Goal: Find specific page/section: Find specific page/section

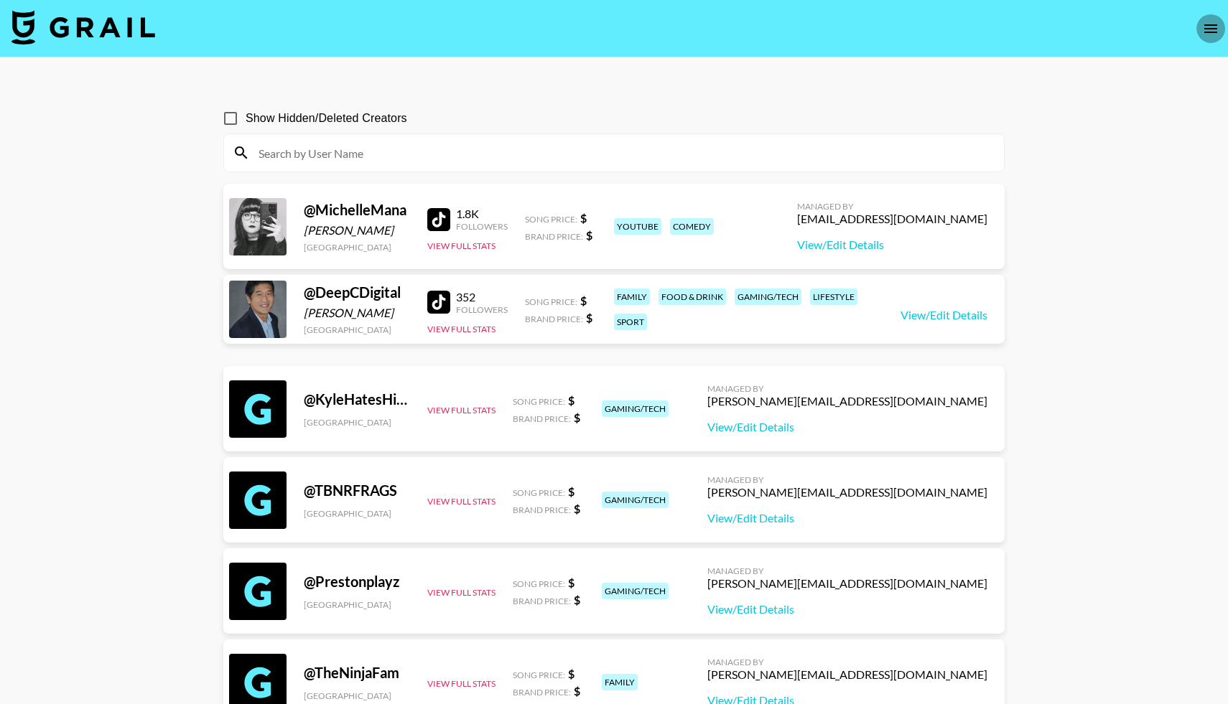
click at [1211, 29] on icon "open drawer" at bounding box center [1210, 28] width 17 height 17
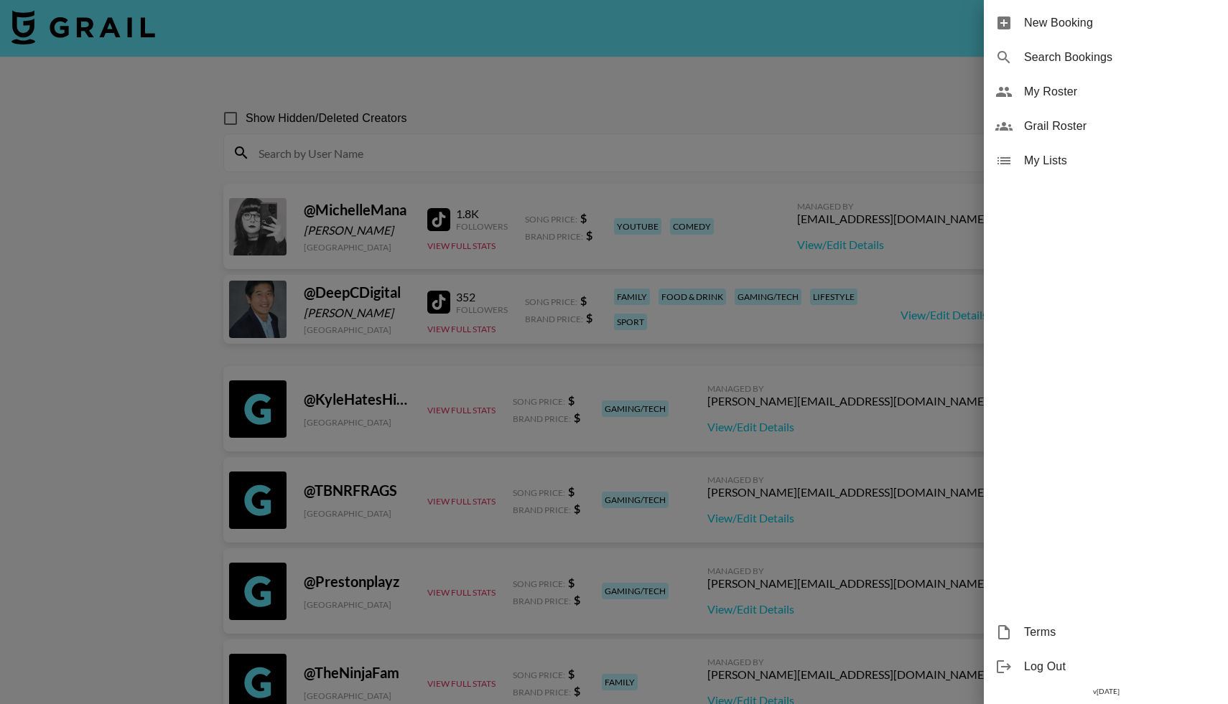
click at [1025, 96] on span "My Roster" at bounding box center [1120, 91] width 192 height 17
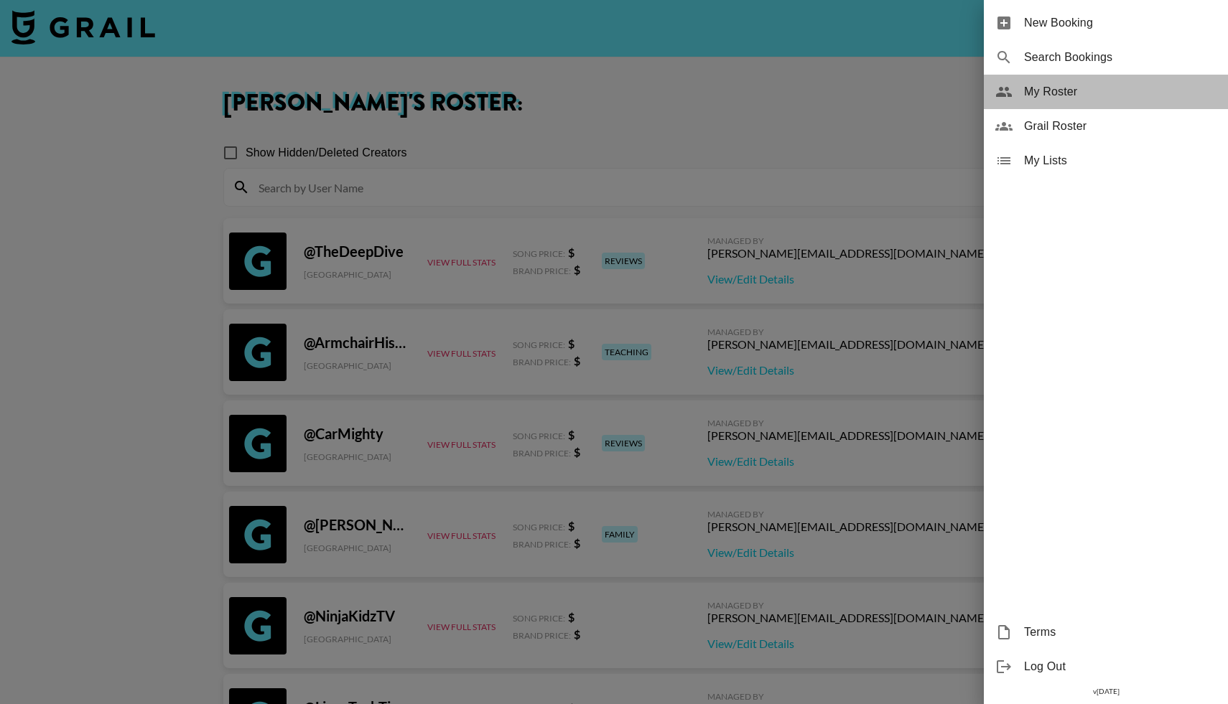
click at [1018, 91] on div "My Roster" at bounding box center [1106, 92] width 244 height 34
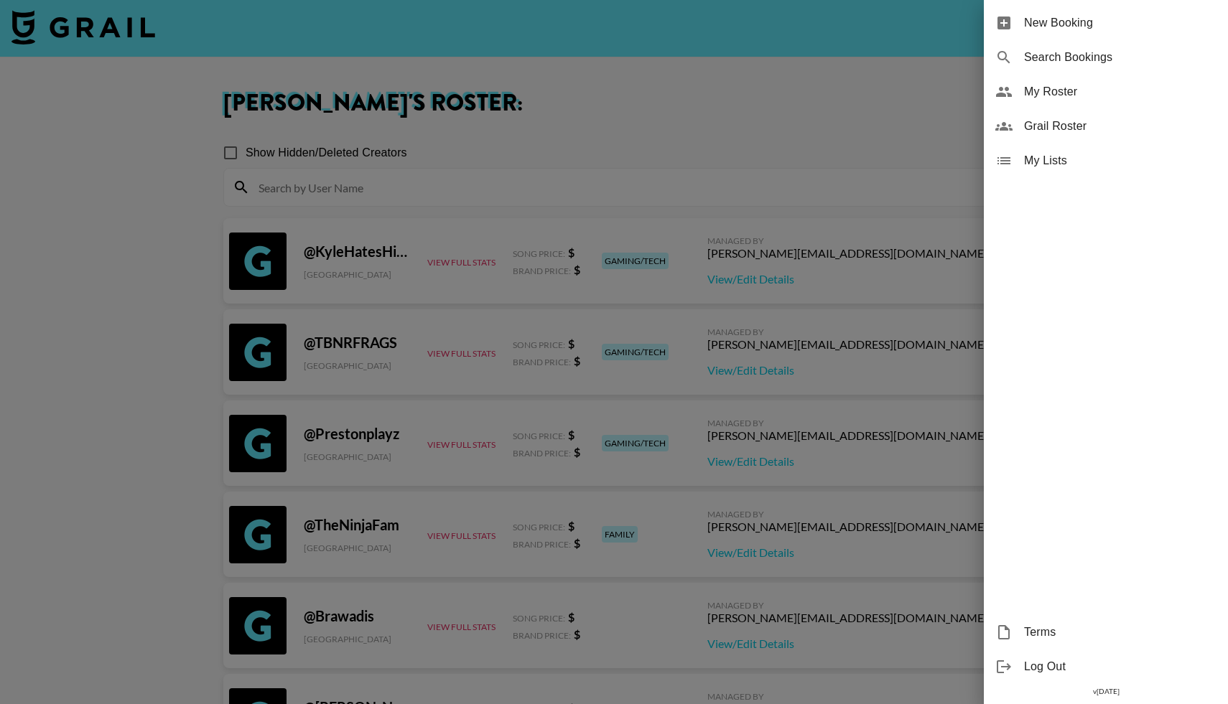
click at [660, 164] on div at bounding box center [614, 352] width 1228 height 704
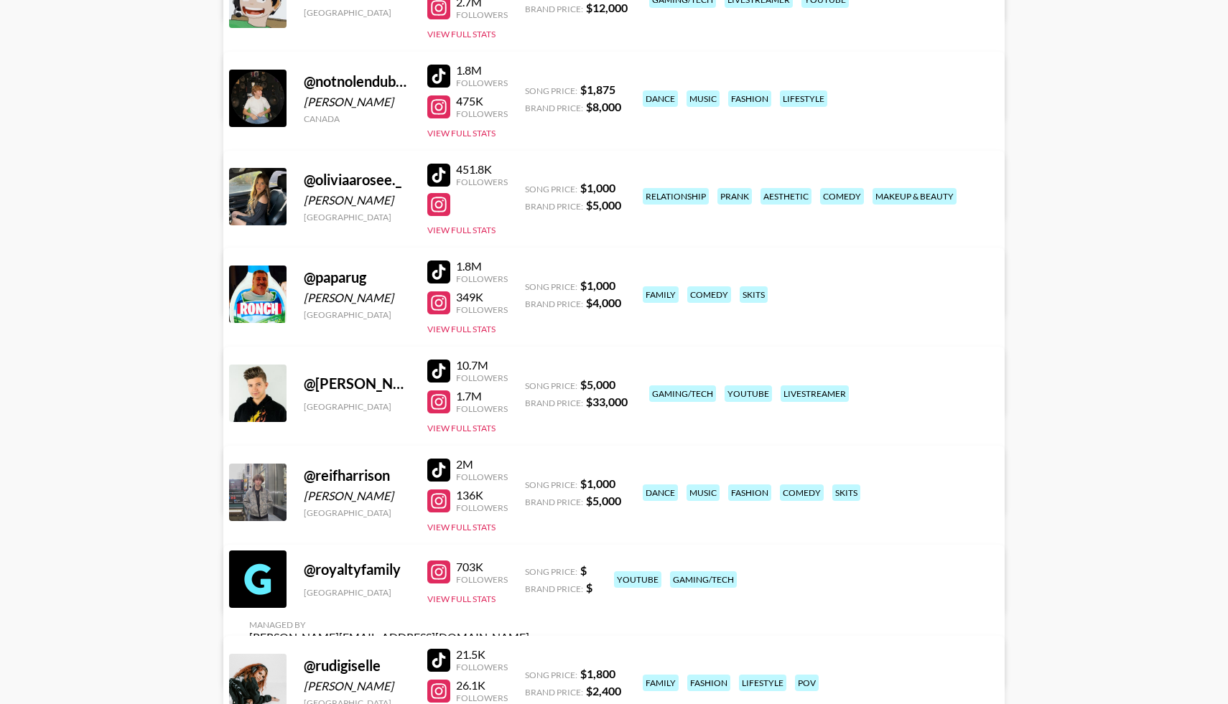
scroll to position [7098, 0]
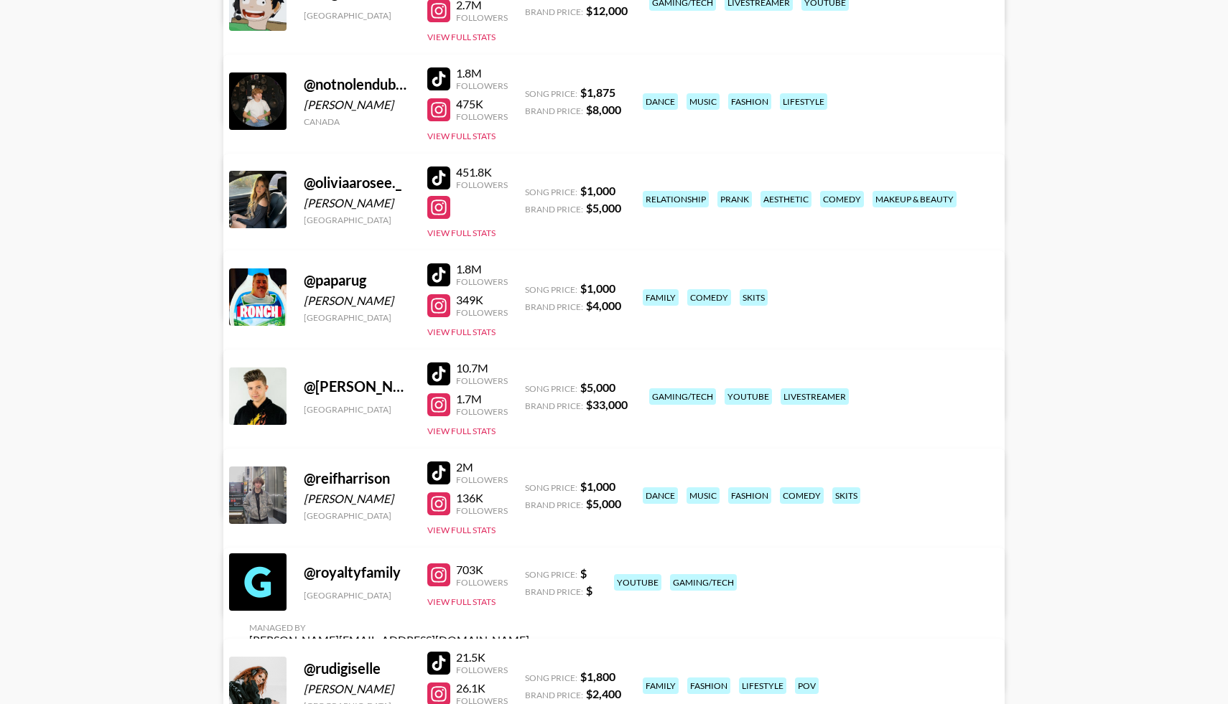
click at [445, 106] on div at bounding box center [438, 109] width 23 height 23
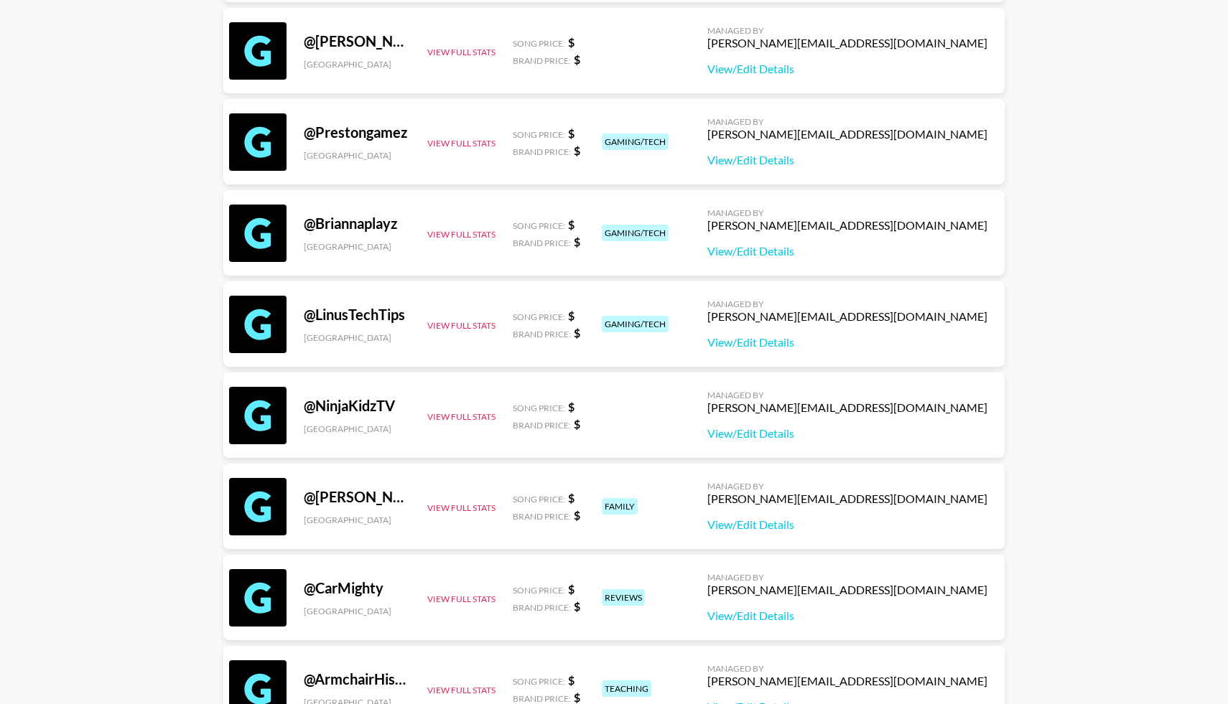
scroll to position [0, 0]
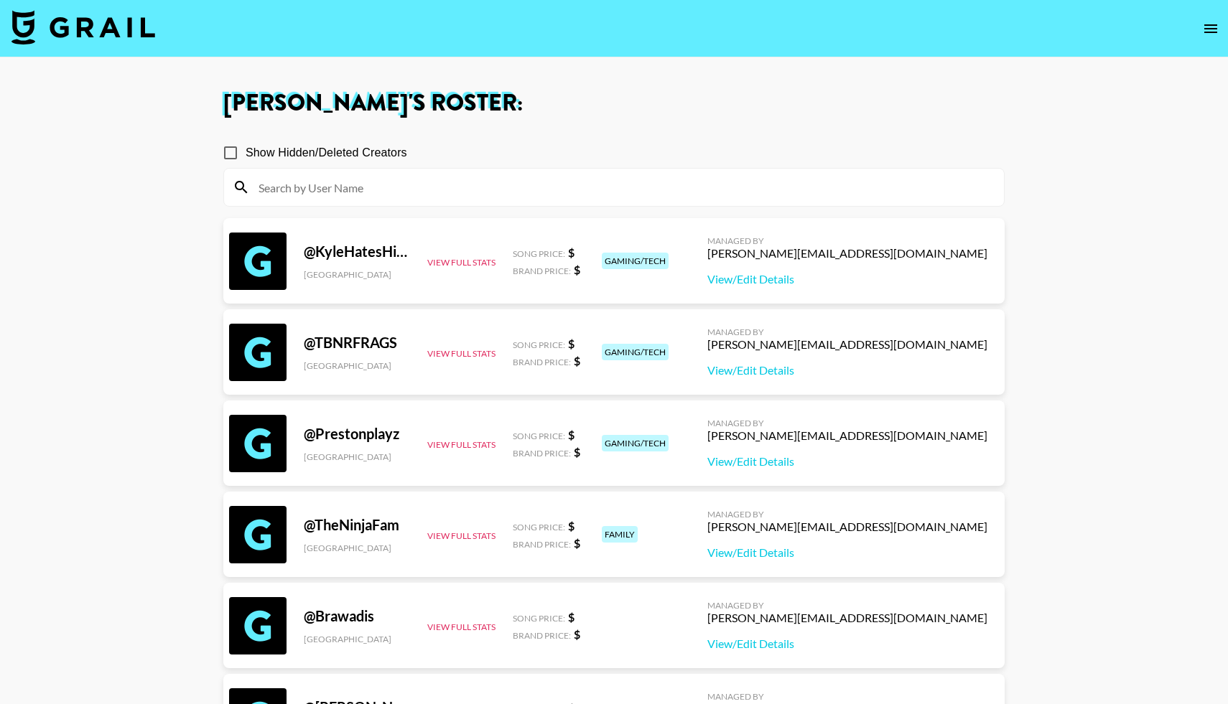
click at [1222, 27] on button "open drawer" at bounding box center [1210, 28] width 29 height 29
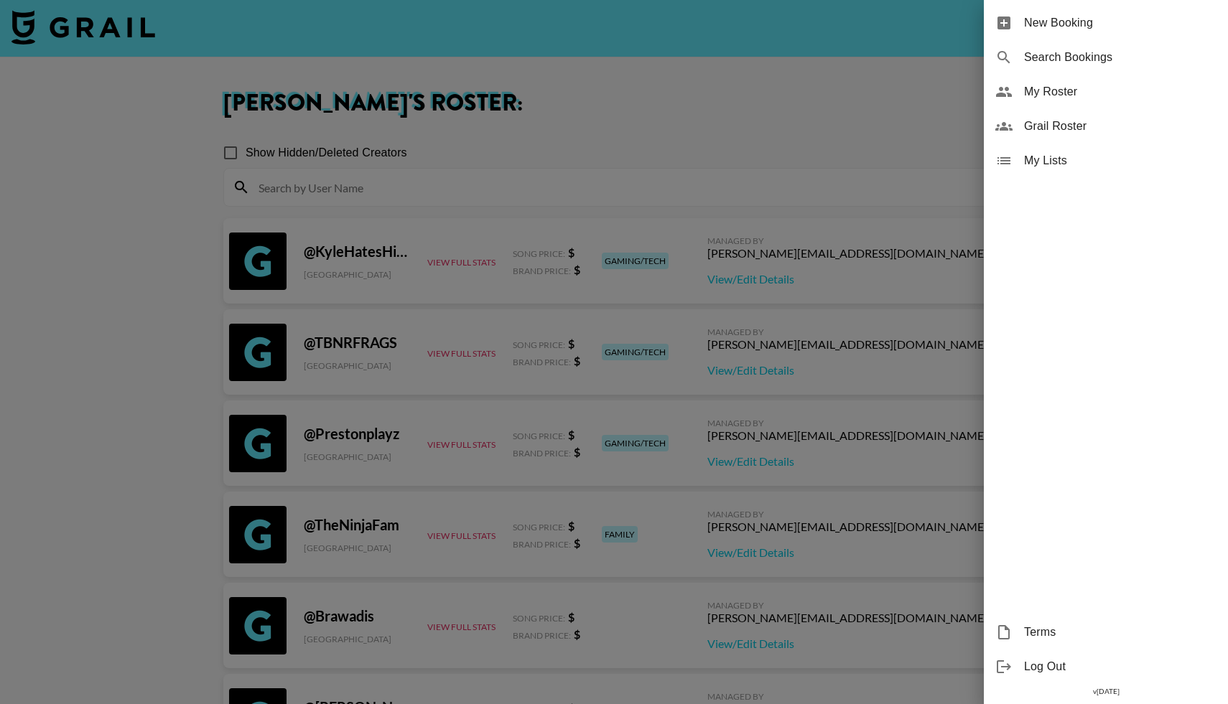
click at [1048, 128] on span "Grail Roster" at bounding box center [1120, 126] width 192 height 17
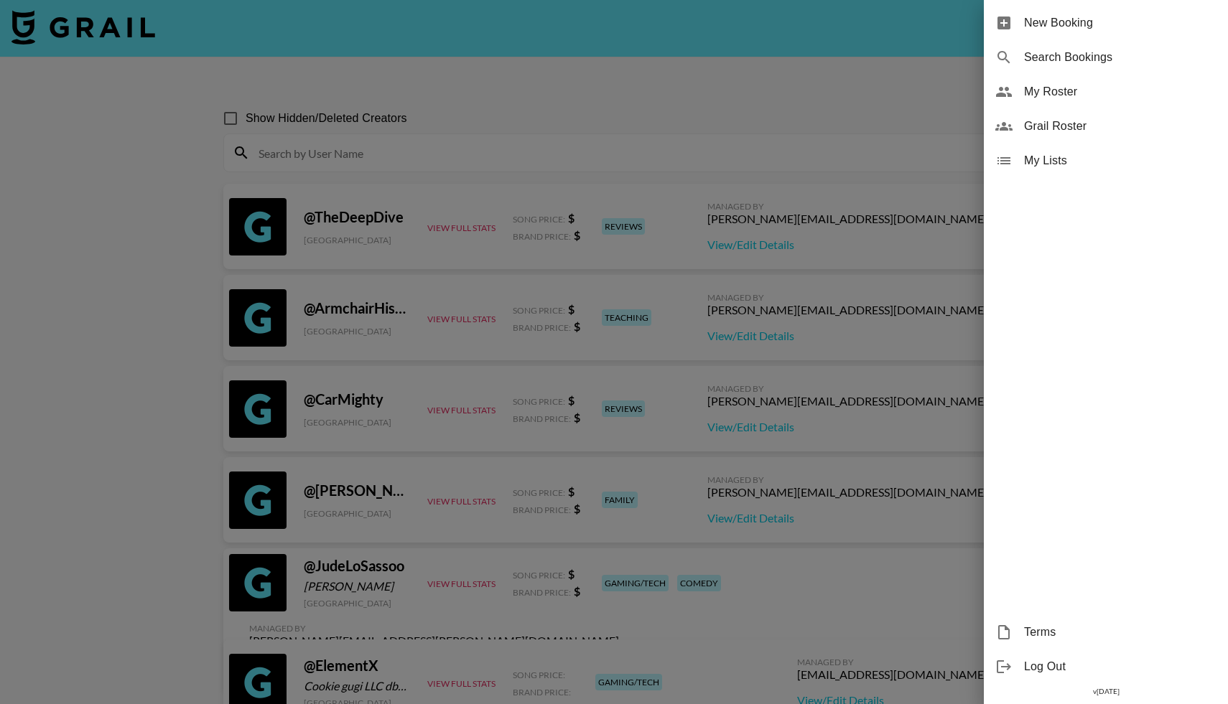
click at [386, 164] on div at bounding box center [614, 352] width 1228 height 704
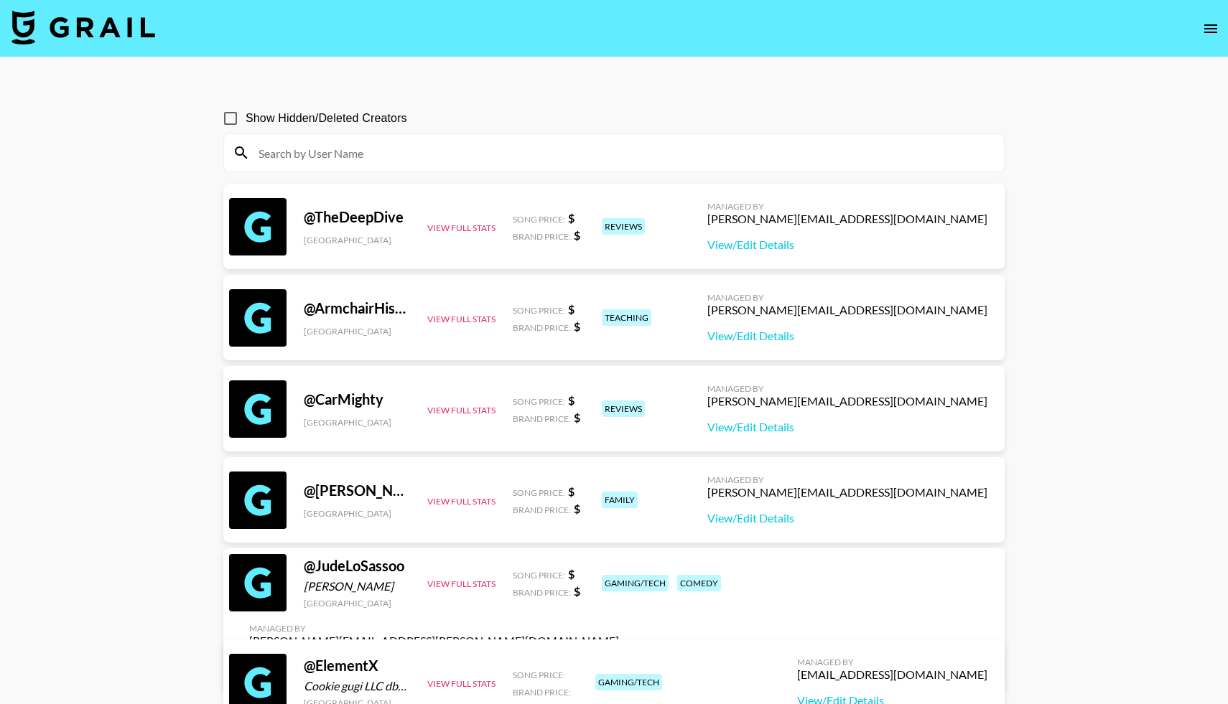
click at [383, 158] on input at bounding box center [622, 152] width 745 height 23
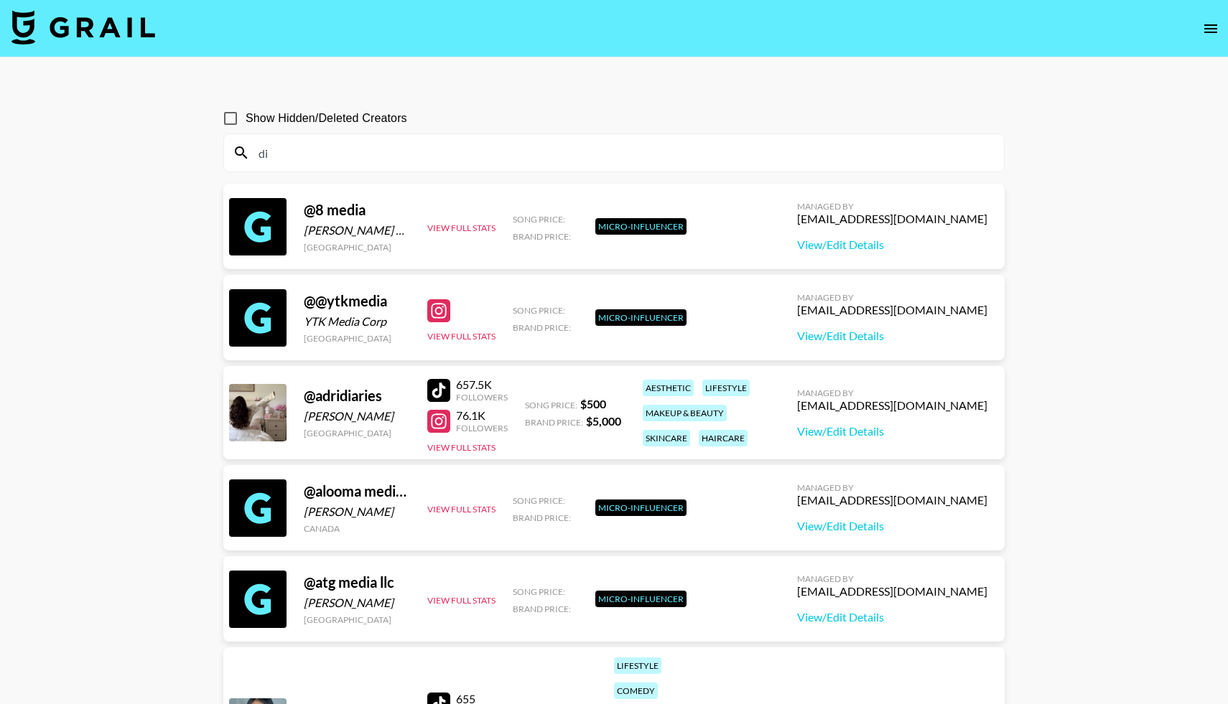
type input "d"
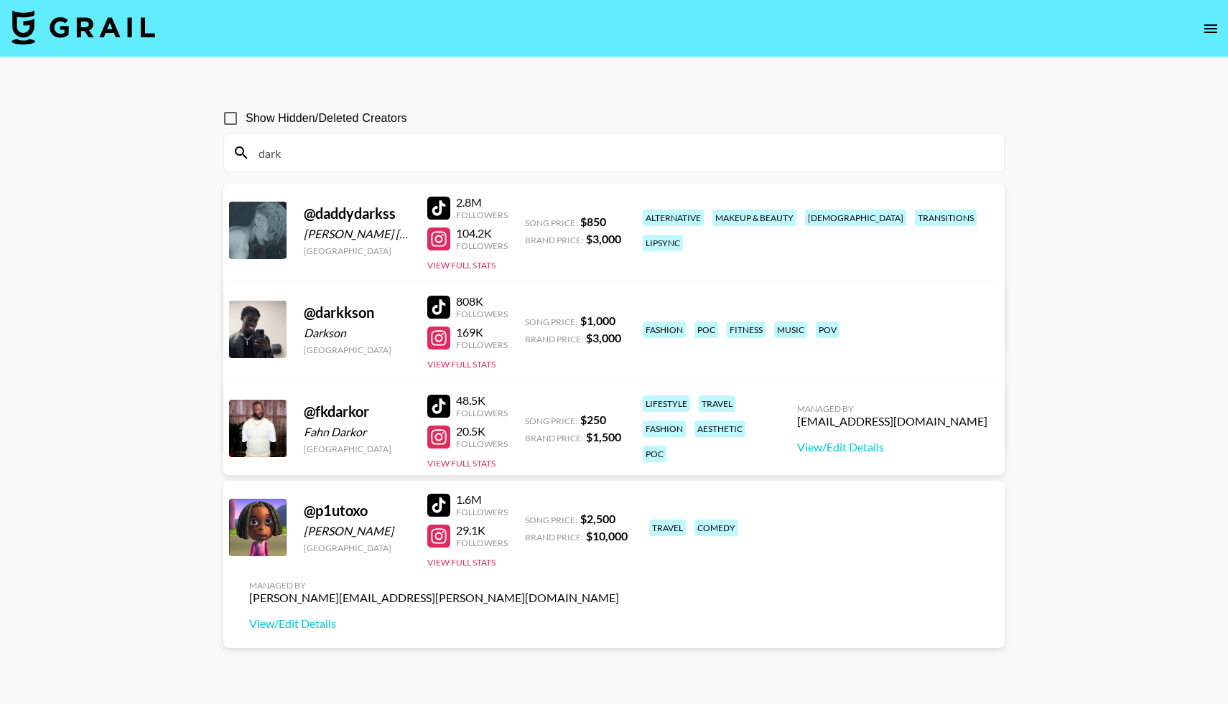
type input "dark"
click at [436, 335] on div at bounding box center [438, 338] width 23 height 23
